Goal: Task Accomplishment & Management: Use online tool/utility

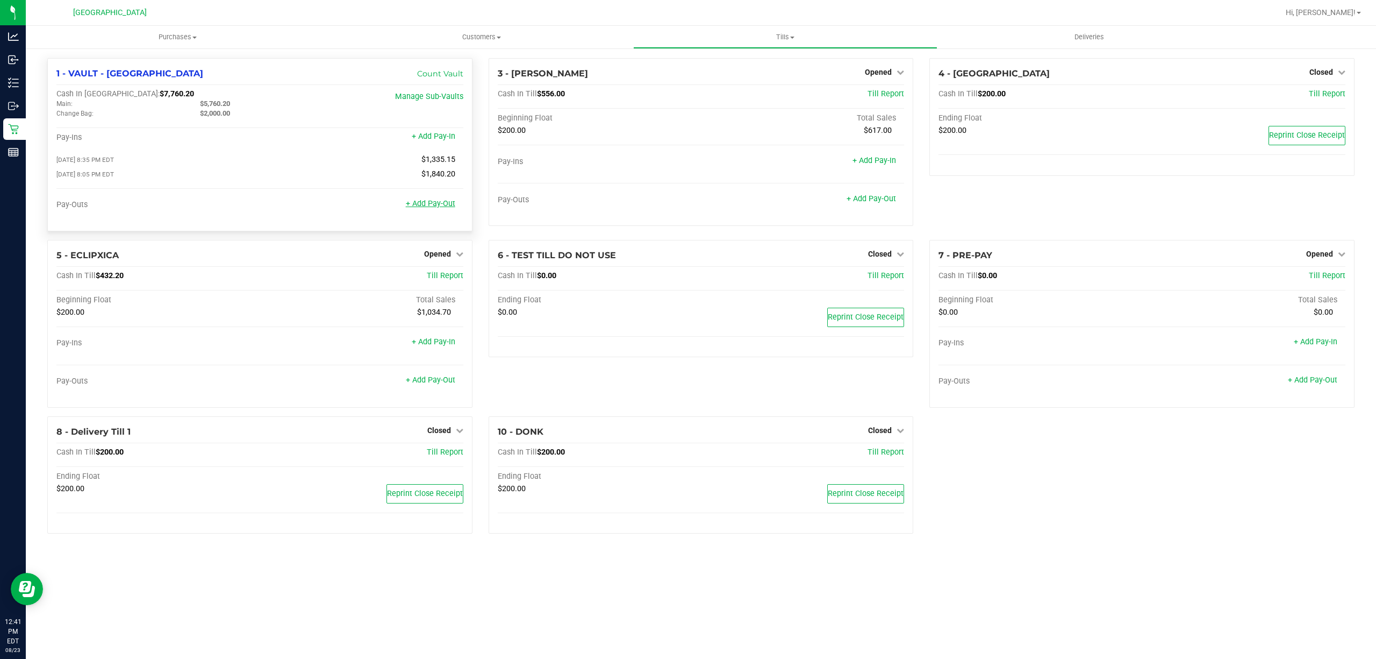
click at [443, 208] on link "+ Add Pay-Out" at bounding box center [430, 203] width 49 height 9
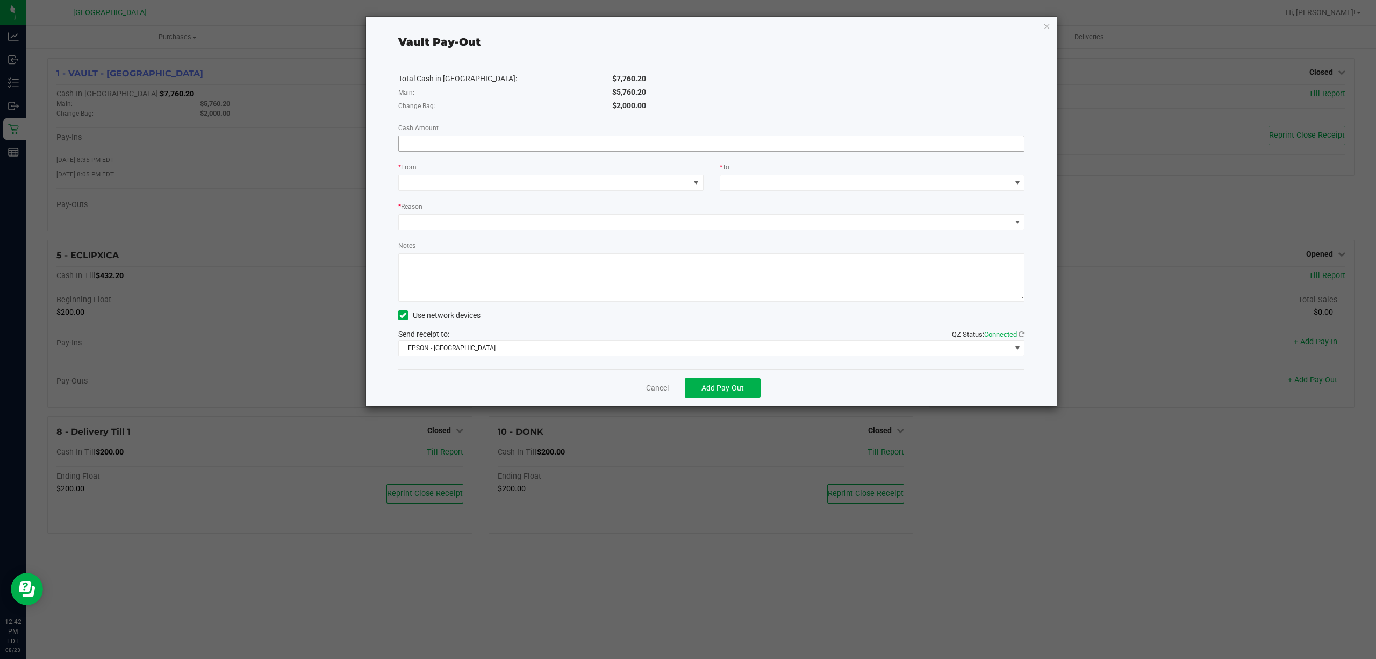
click at [458, 139] on input at bounding box center [712, 143] width 626 height 15
type input "$5,760.20"
click at [437, 187] on span at bounding box center [544, 182] width 291 height 15
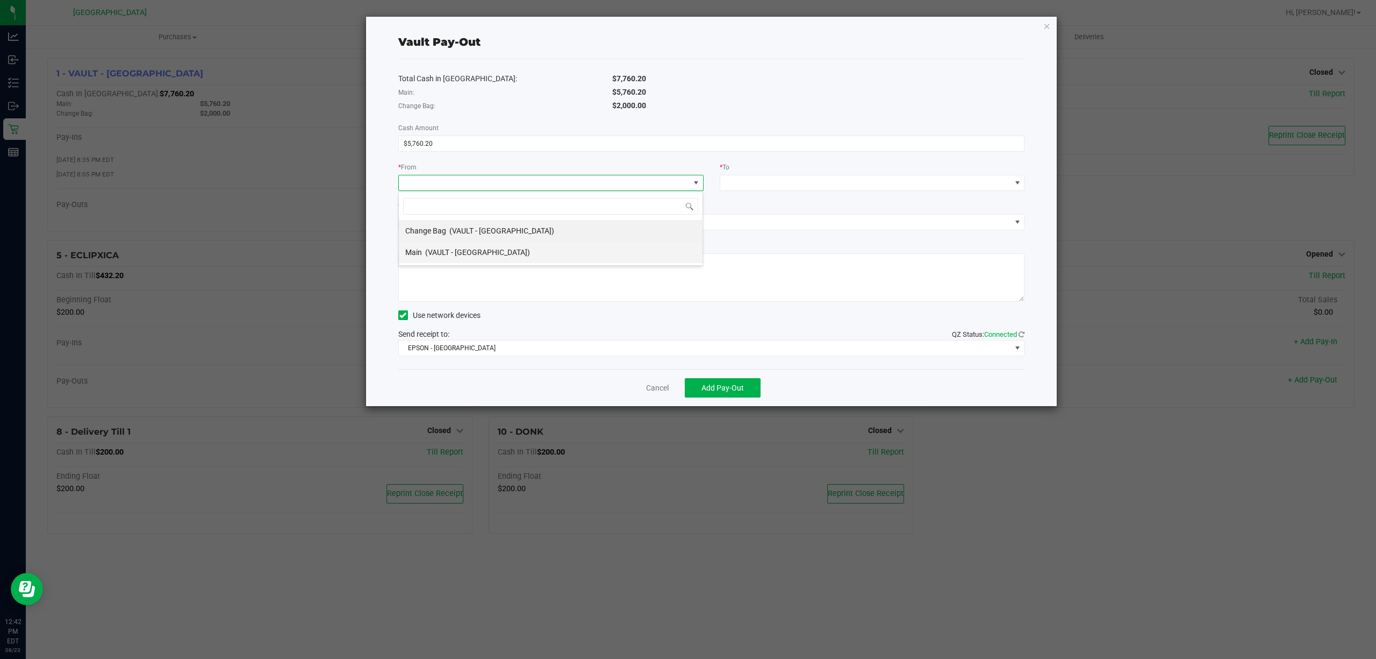
click at [434, 260] on div "Main (VAULT - PORT ST LUCIE)" at bounding box center [467, 251] width 125 height 19
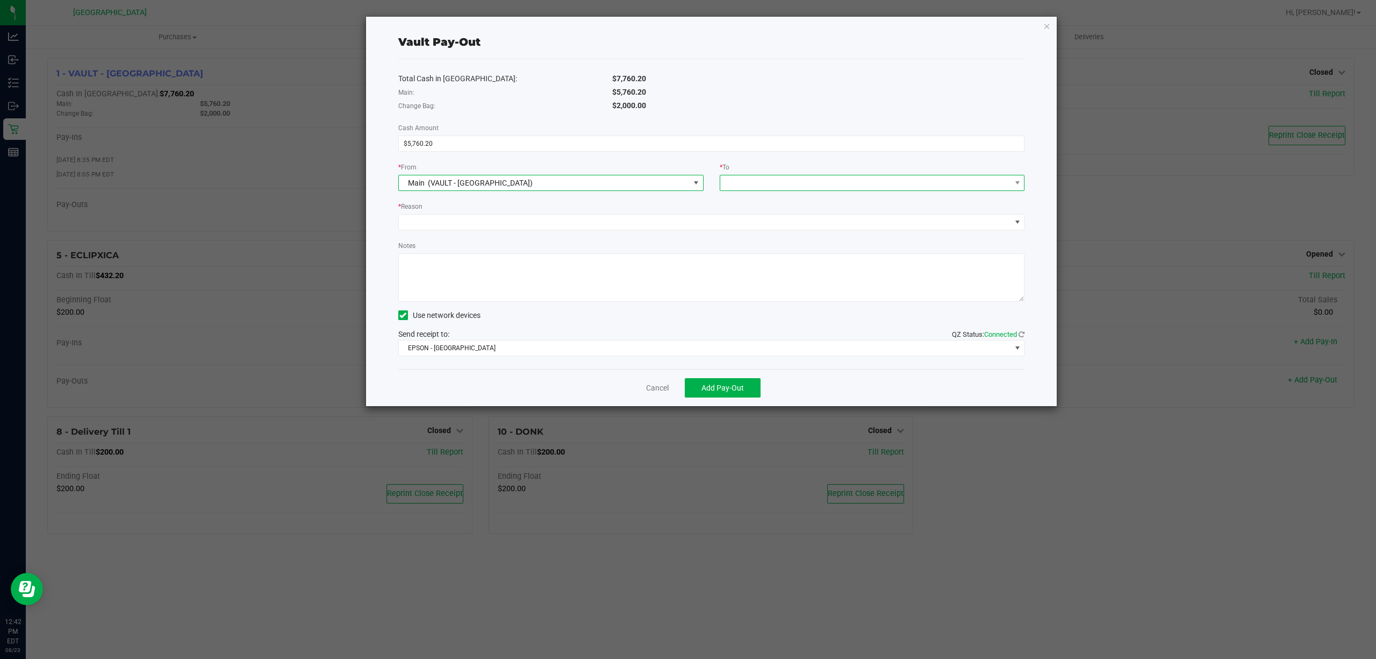
click at [757, 182] on span at bounding box center [865, 182] width 291 height 15
click at [775, 314] on span "Empyreal Transfer" at bounding box center [757, 316] width 61 height 9
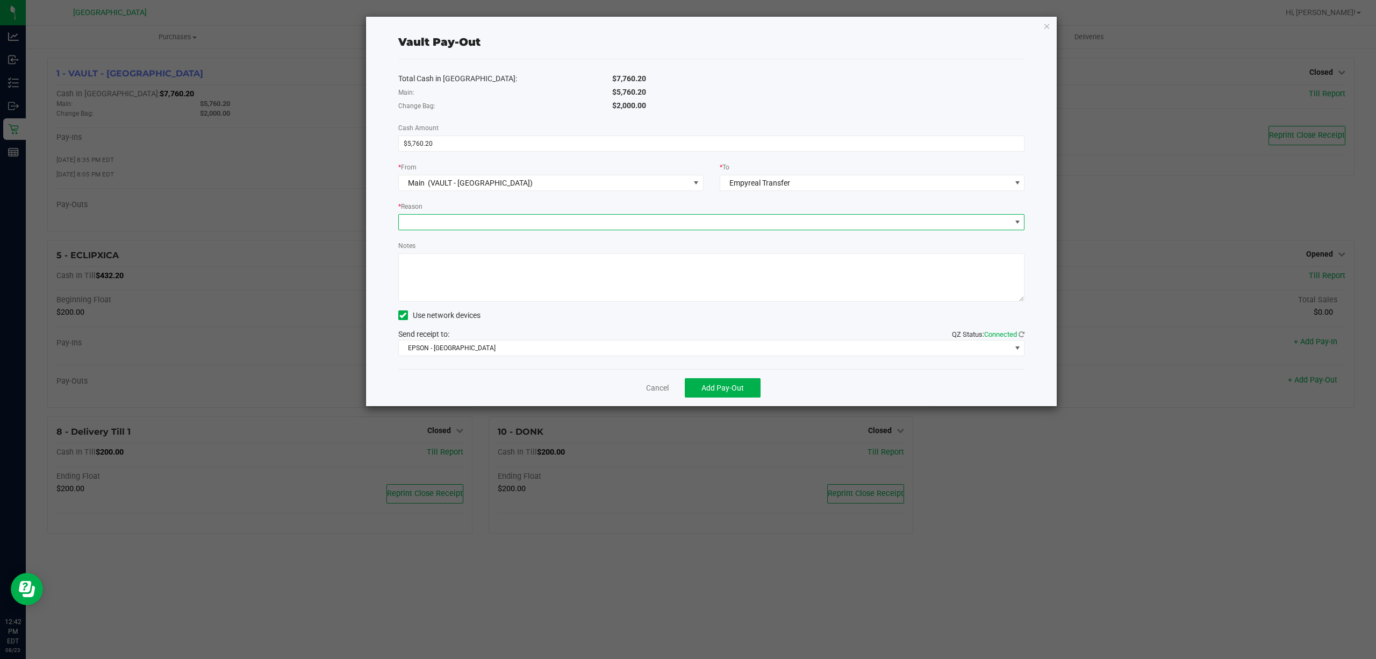
click at [460, 227] on span at bounding box center [705, 222] width 612 height 15
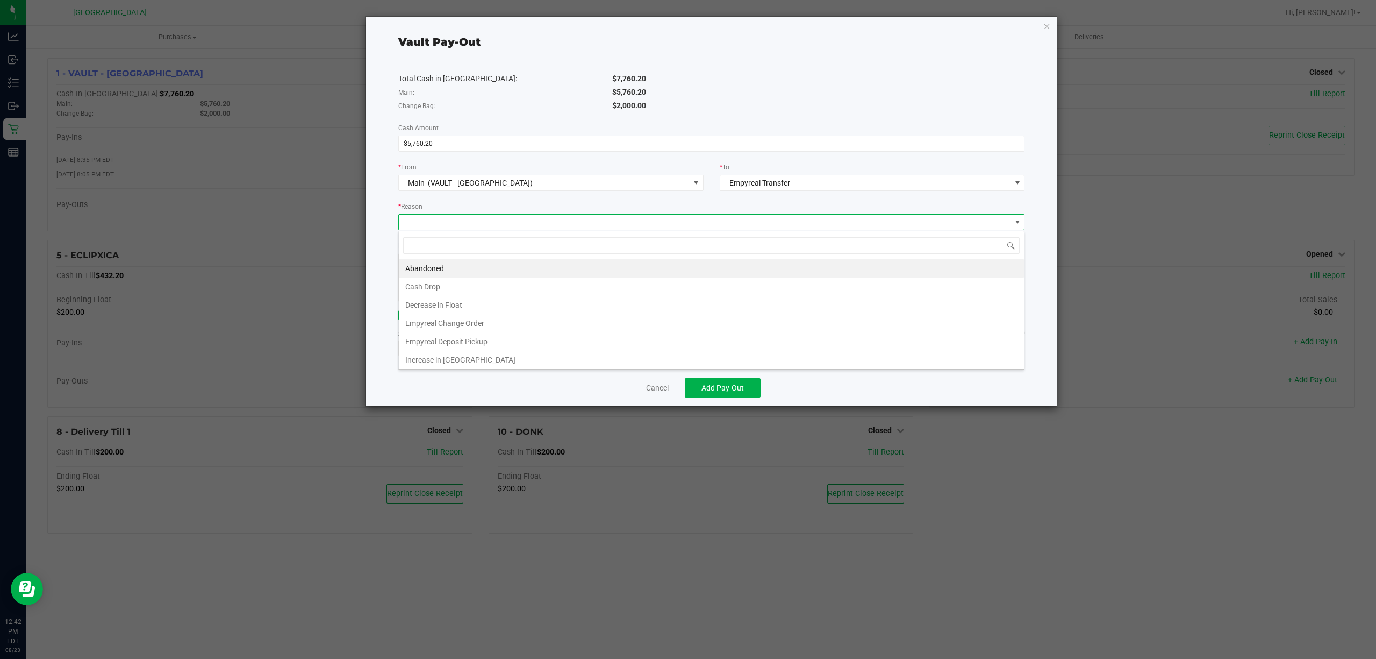
scroll to position [16, 626]
click at [484, 338] on li "Empyreal Deposit Pickup" at bounding box center [711, 341] width 625 height 18
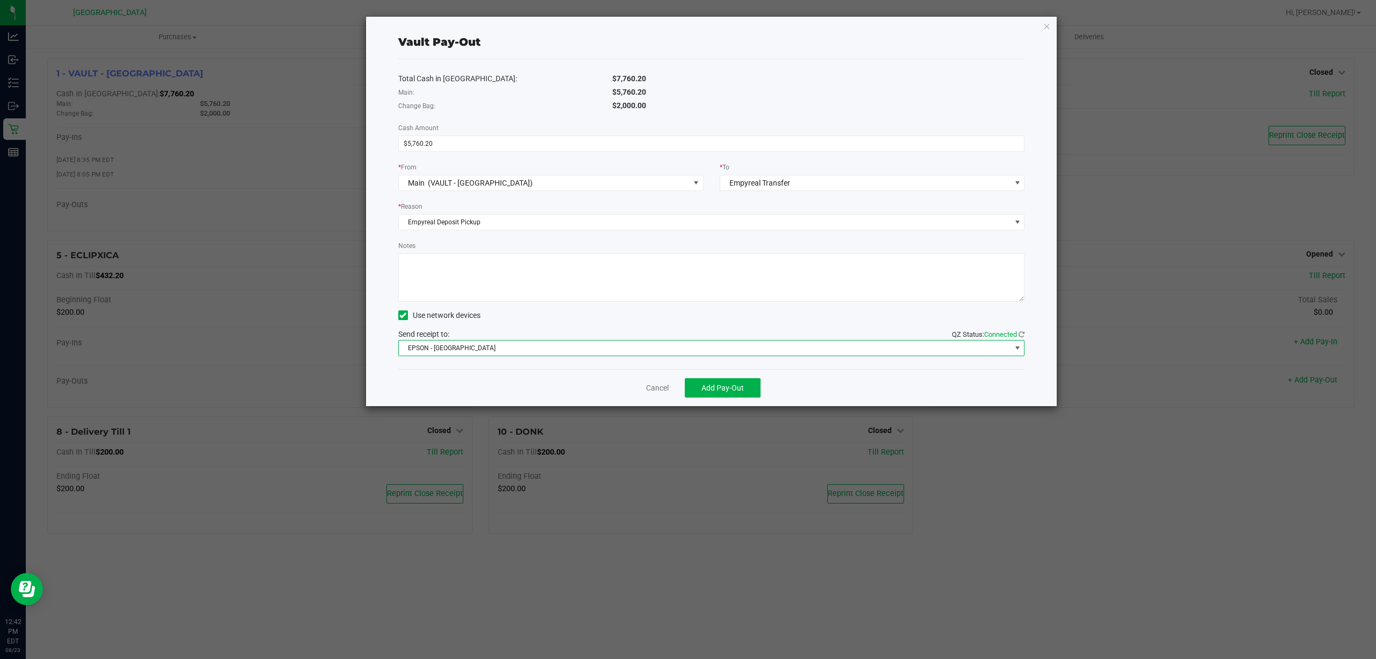
click at [569, 353] on span "EPSON - EAST-TIMOR" at bounding box center [705, 347] width 612 height 15
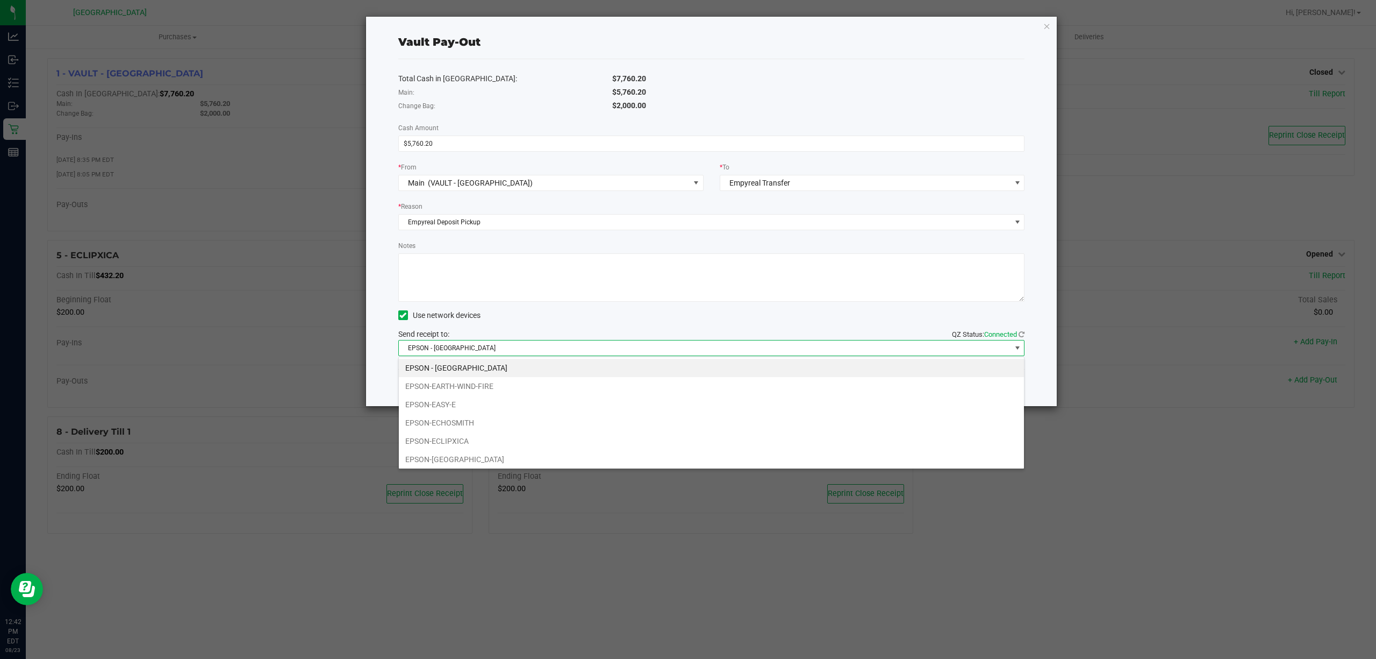
click at [502, 388] on li "EPSON-EARTH-WIND-FIRE" at bounding box center [711, 386] width 625 height 18
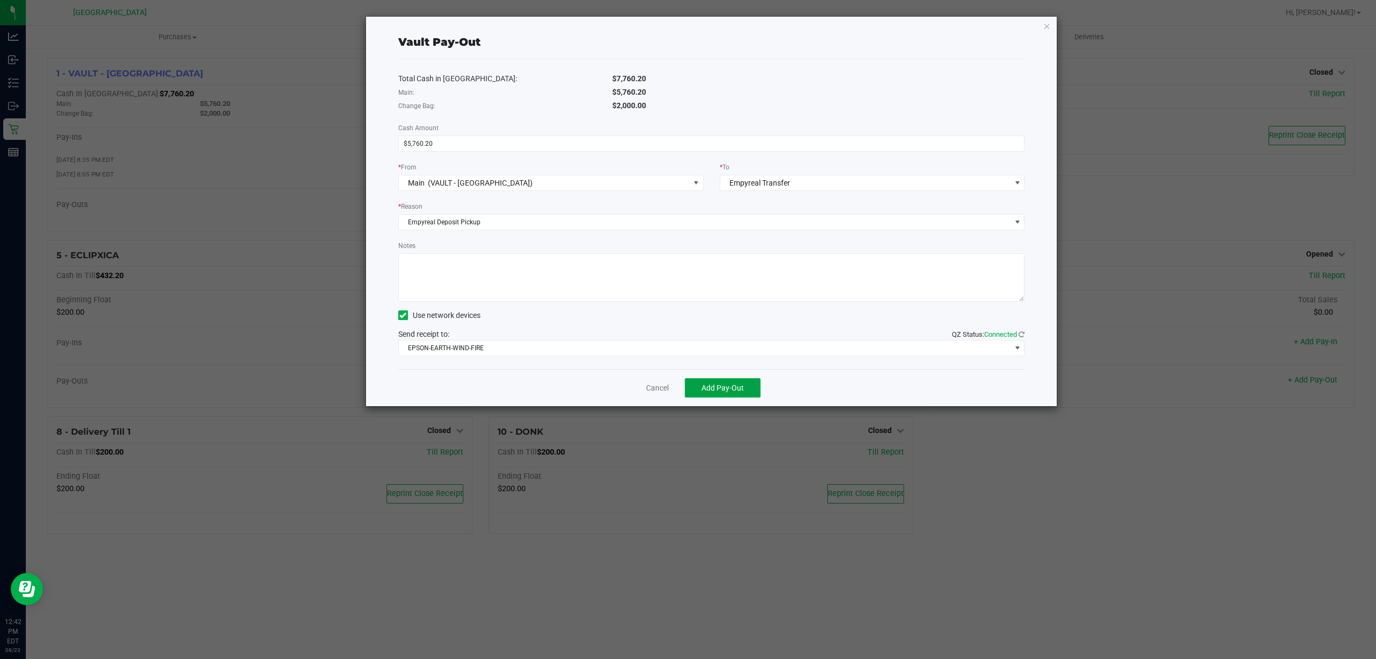
click at [723, 394] on button "Add Pay-Out" at bounding box center [723, 387] width 76 height 19
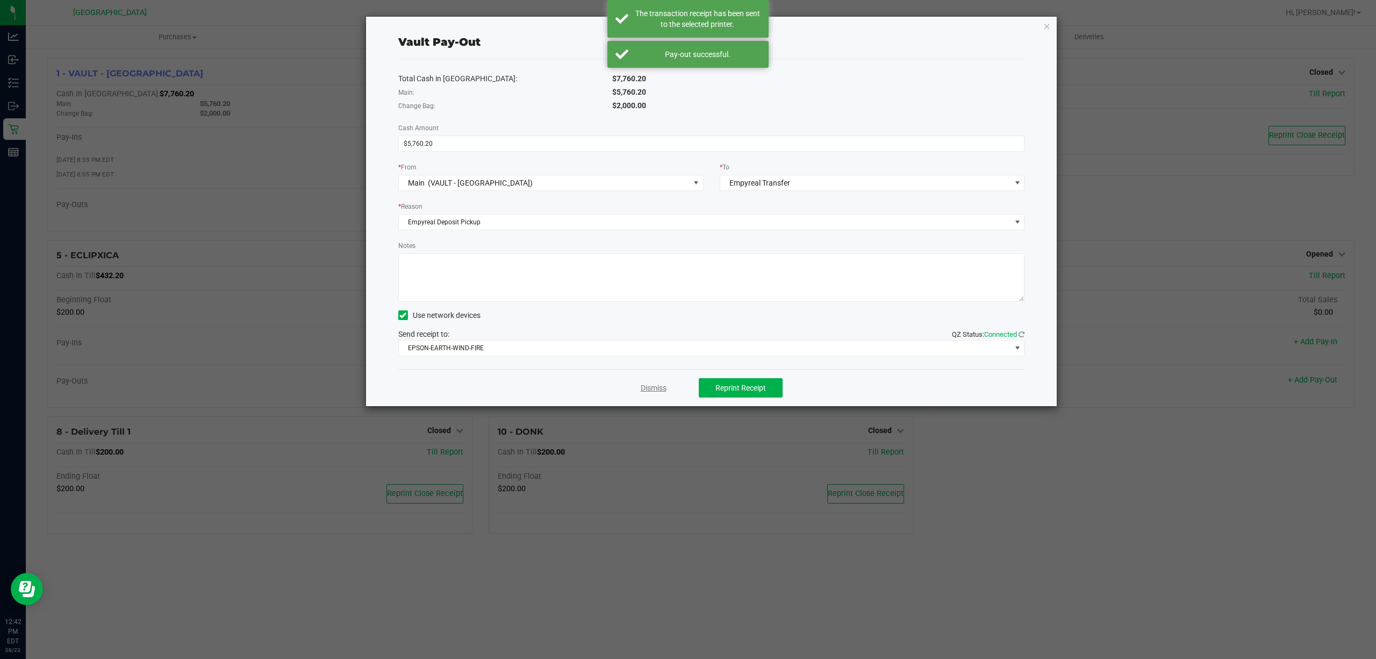
click at [646, 386] on link "Dismiss" at bounding box center [654, 387] width 26 height 11
